Goal: Obtain resource: Download file/media

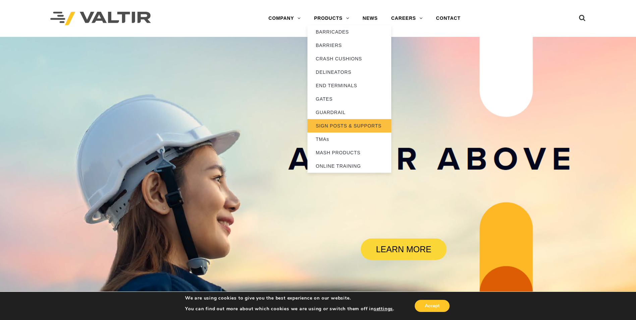
click at [349, 126] on link "SIGN POSTS & SUPPORTS" at bounding box center [350, 125] width 84 height 13
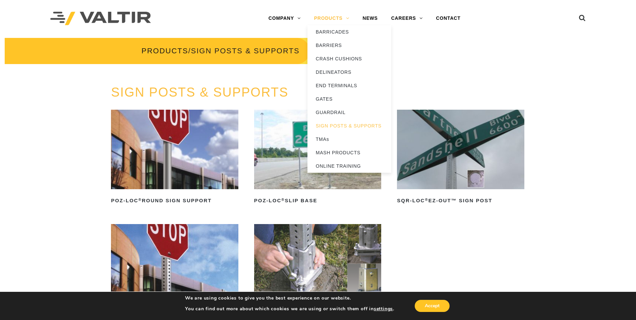
click at [340, 20] on link "PRODUCTS" at bounding box center [332, 18] width 49 height 13
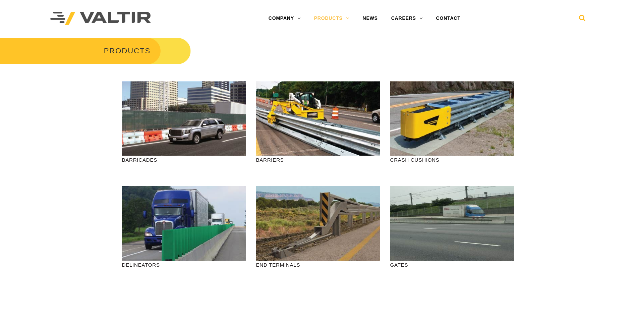
click at [583, 20] on icon at bounding box center [582, 19] width 7 height 10
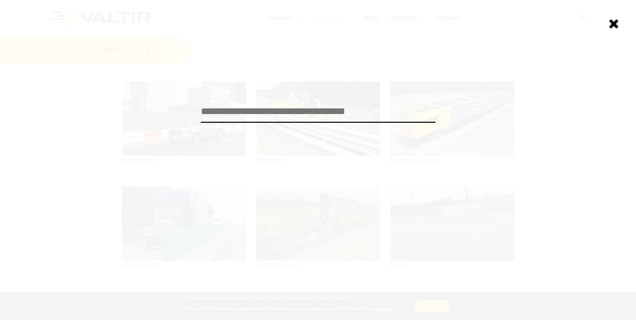
click at [249, 113] on input "search" at bounding box center [318, 112] width 235 height 22
type input "*******"
click input "******" at bounding box center [0, 0] width 0 height 0
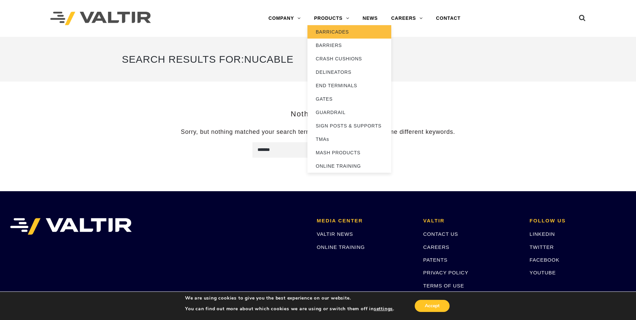
click at [339, 33] on link "BARRICADES" at bounding box center [350, 31] width 84 height 13
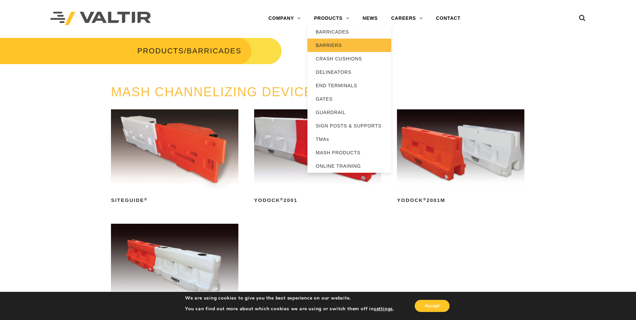
click at [335, 48] on link "BARRIERS" at bounding box center [350, 45] width 84 height 13
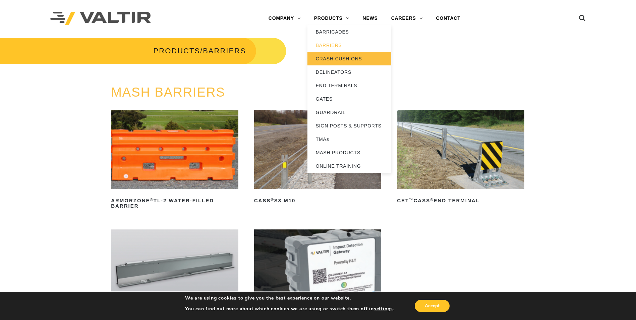
click at [343, 58] on link "CRASH CUSHIONS" at bounding box center [350, 58] width 84 height 13
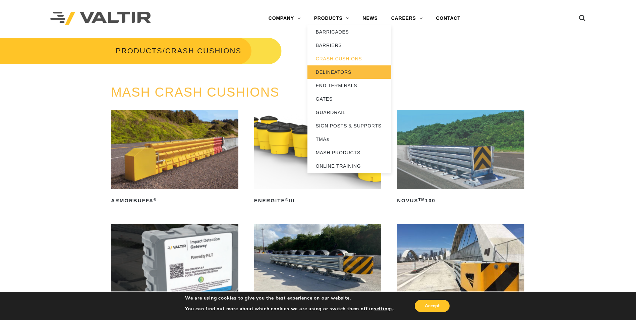
click at [329, 73] on link "DELINEATORS" at bounding box center [350, 71] width 84 height 13
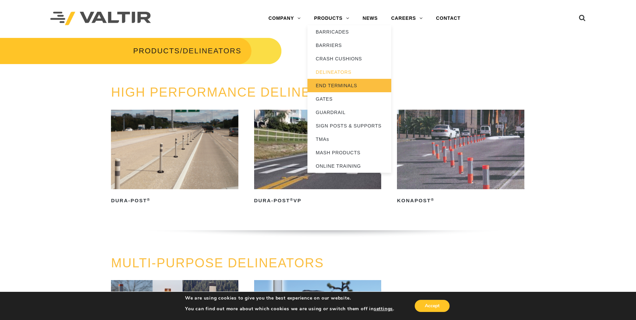
click at [344, 88] on link "END TERMINALS" at bounding box center [350, 85] width 84 height 13
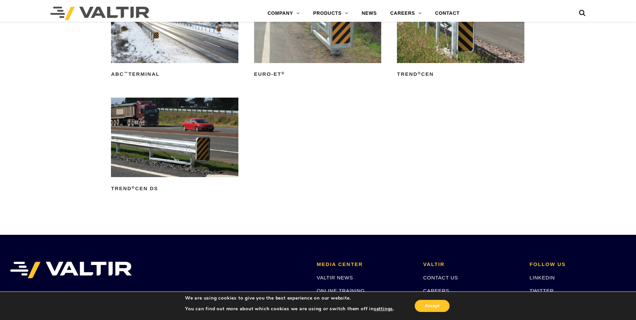
scroll to position [973, 0]
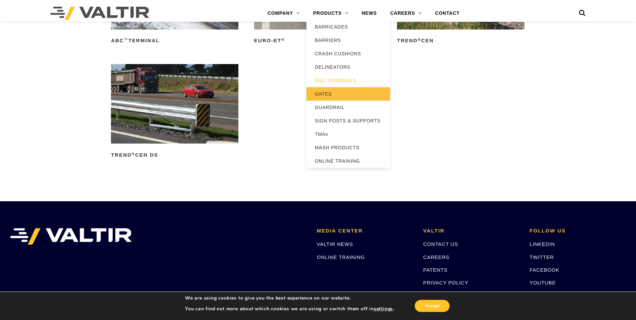
click at [339, 95] on link "GATES" at bounding box center [349, 93] width 84 height 13
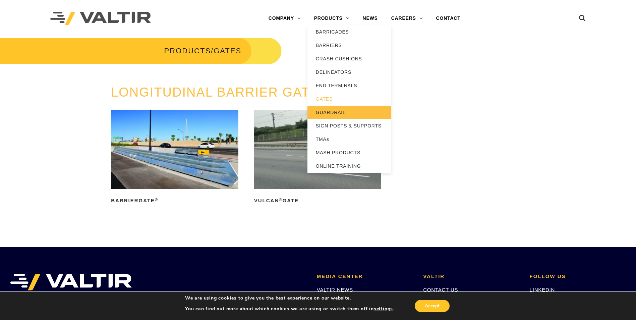
click at [346, 116] on link "GUARDRAIL" at bounding box center [350, 112] width 84 height 13
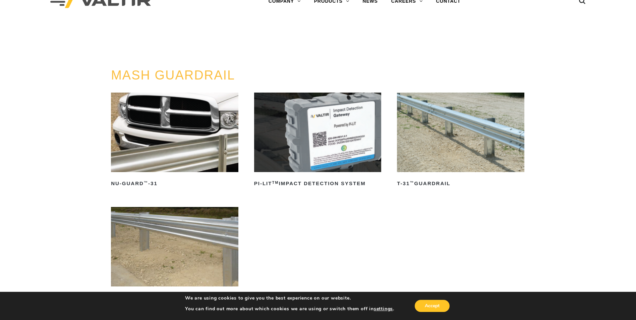
scroll to position [34, 0]
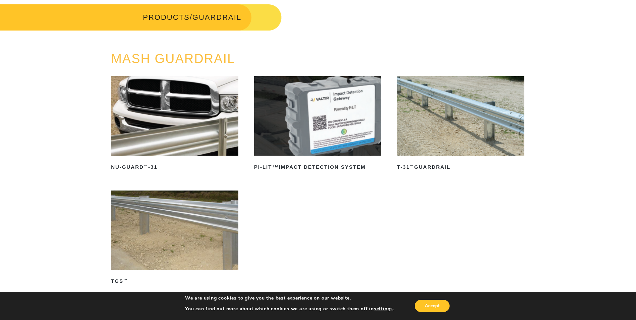
click at [166, 116] on img at bounding box center [174, 116] width 127 height 80
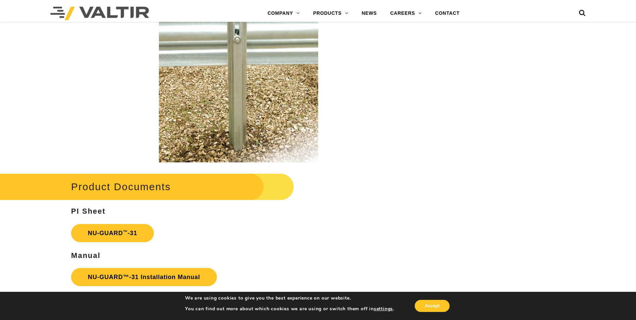
scroll to position [1074, 0]
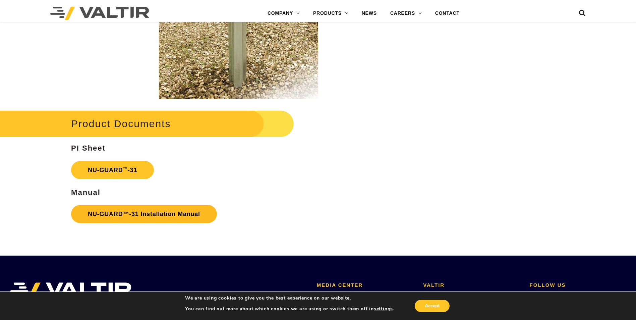
click at [173, 214] on link "NU-GUARD™-31 Installation Manual" at bounding box center [144, 214] width 146 height 18
